Goal: Find specific page/section: Find specific page/section

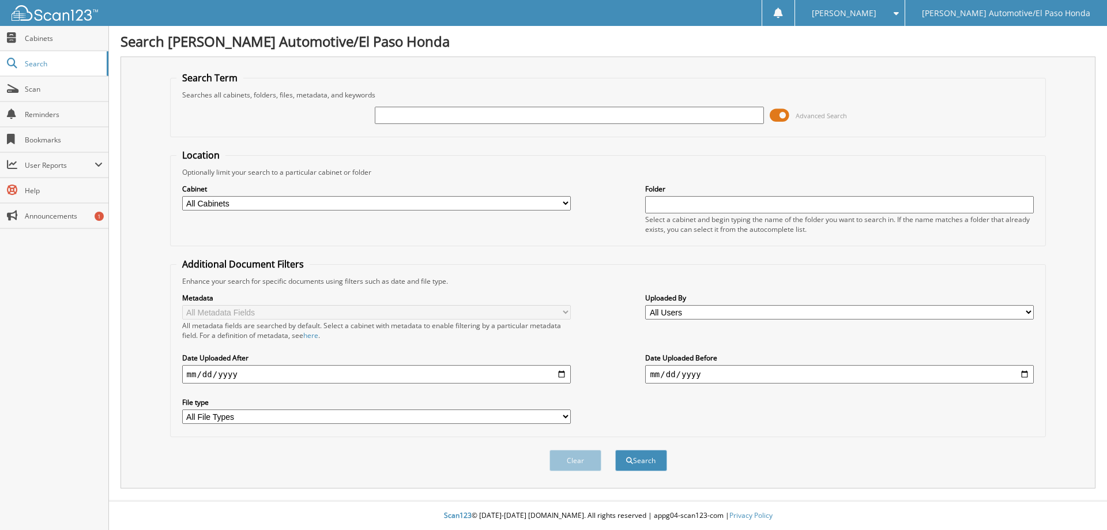
paste input "94839"
type input "94839"
click at [615, 450] on button "Search" at bounding box center [641, 460] width 52 height 21
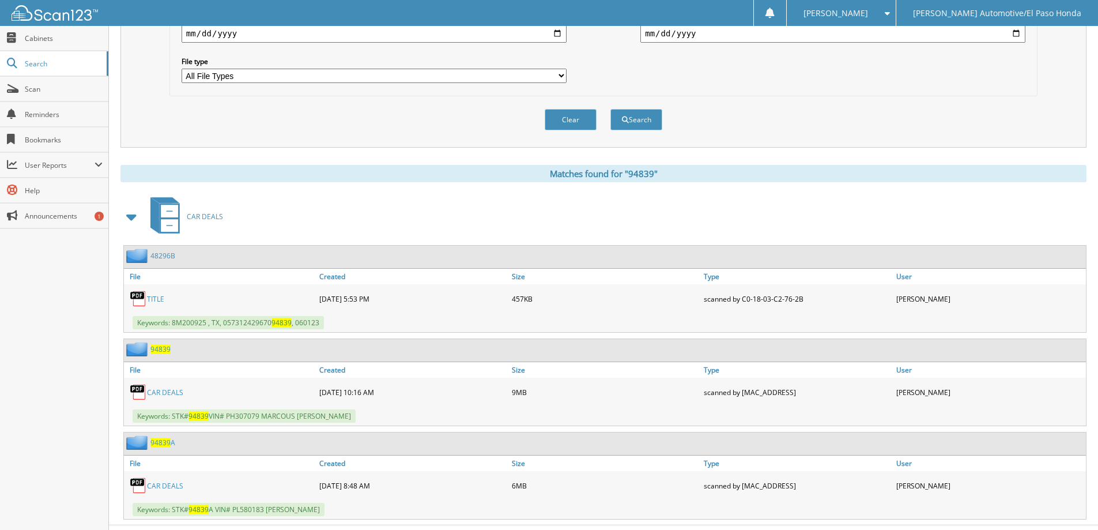
scroll to position [365, 0]
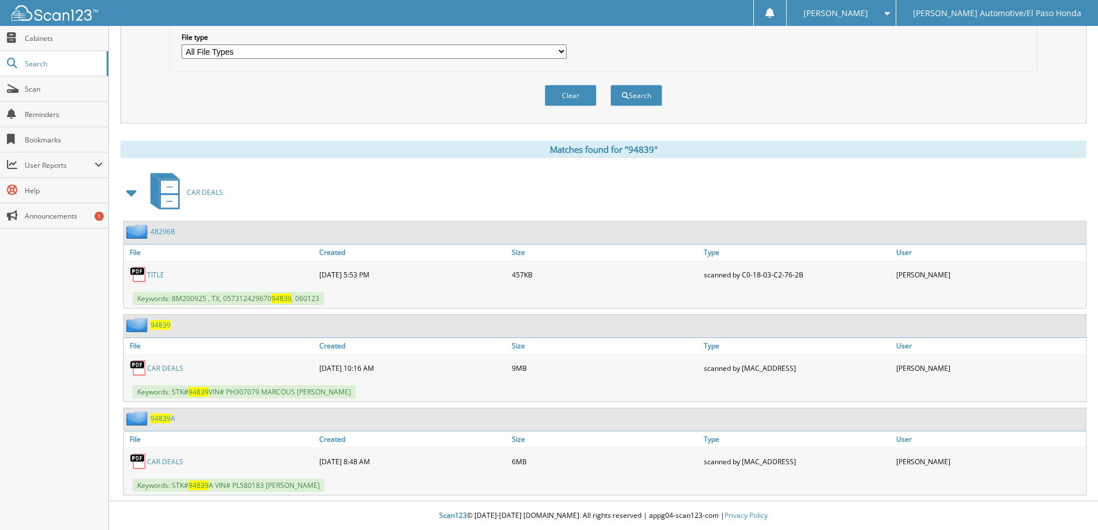
click at [168, 364] on link "CAR DEALS" at bounding box center [165, 368] width 36 height 10
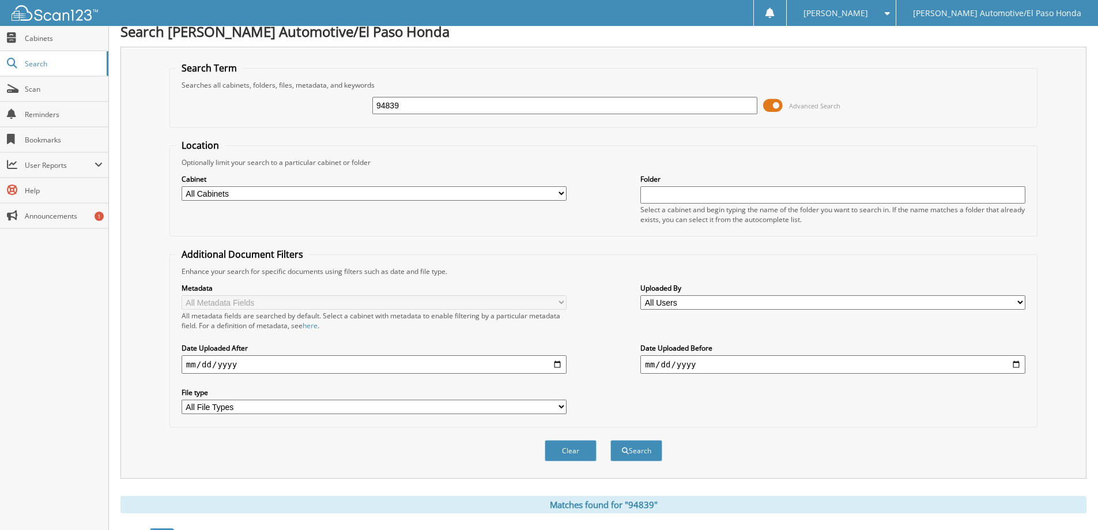
scroll to position [0, 0]
